Goal: Task Accomplishment & Management: Manage account settings

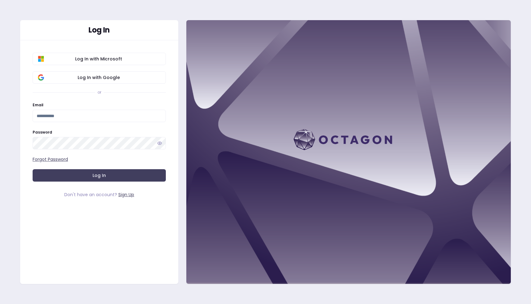
drag, startPoint x: 0, startPoint y: 0, endPoint x: 133, endPoint y: 85, distance: 157.9
click at [133, 85] on div "Log In with Microsoft Log In with Google or Email Password Forgot Password Log …" at bounding box center [99, 122] width 158 height 165
click at [127, 81] on button "Log In with Google" at bounding box center [99, 77] width 133 height 12
click at [77, 176] on button "Log In" at bounding box center [99, 175] width 133 height 12
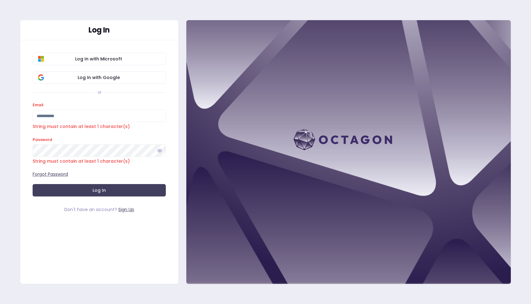
click at [81, 176] on div "Forgot Password" at bounding box center [99, 174] width 133 height 7
click at [20, 173] on div "Log In with Microsoft Log In with Google or Email String must contain at least …" at bounding box center [99, 130] width 158 height 180
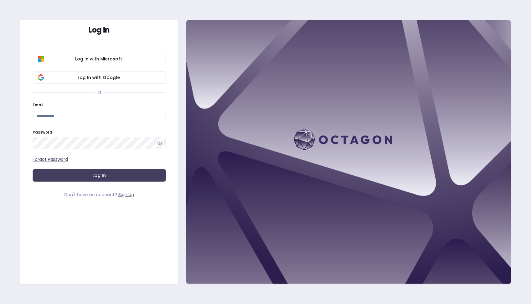
click at [117, 224] on div "Log In Log In with Microsoft Log In with Google or Email Password Forgot Passwo…" at bounding box center [99, 152] width 159 height 265
